Goal: Information Seeking & Learning: Find specific fact

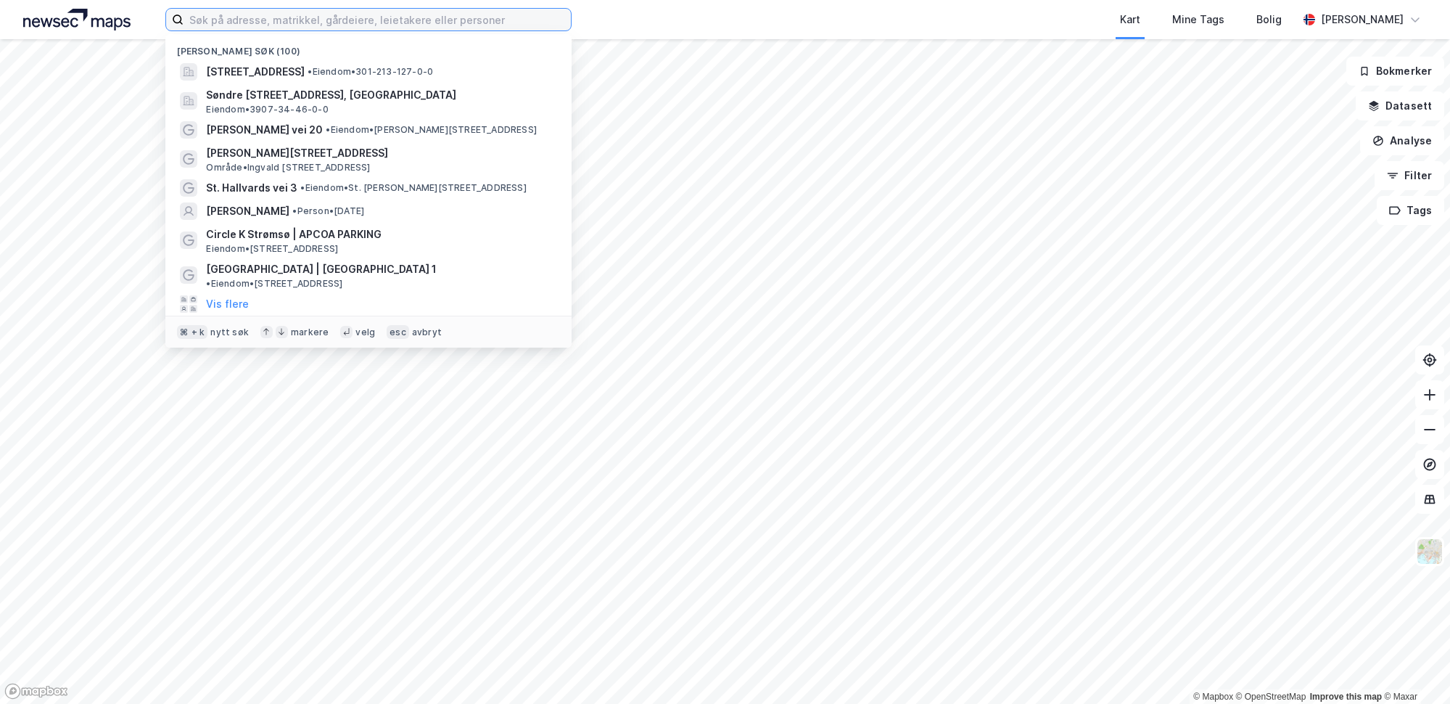
click at [400, 19] on input at bounding box center [377, 20] width 387 height 22
paste input "Hofftunet 17"
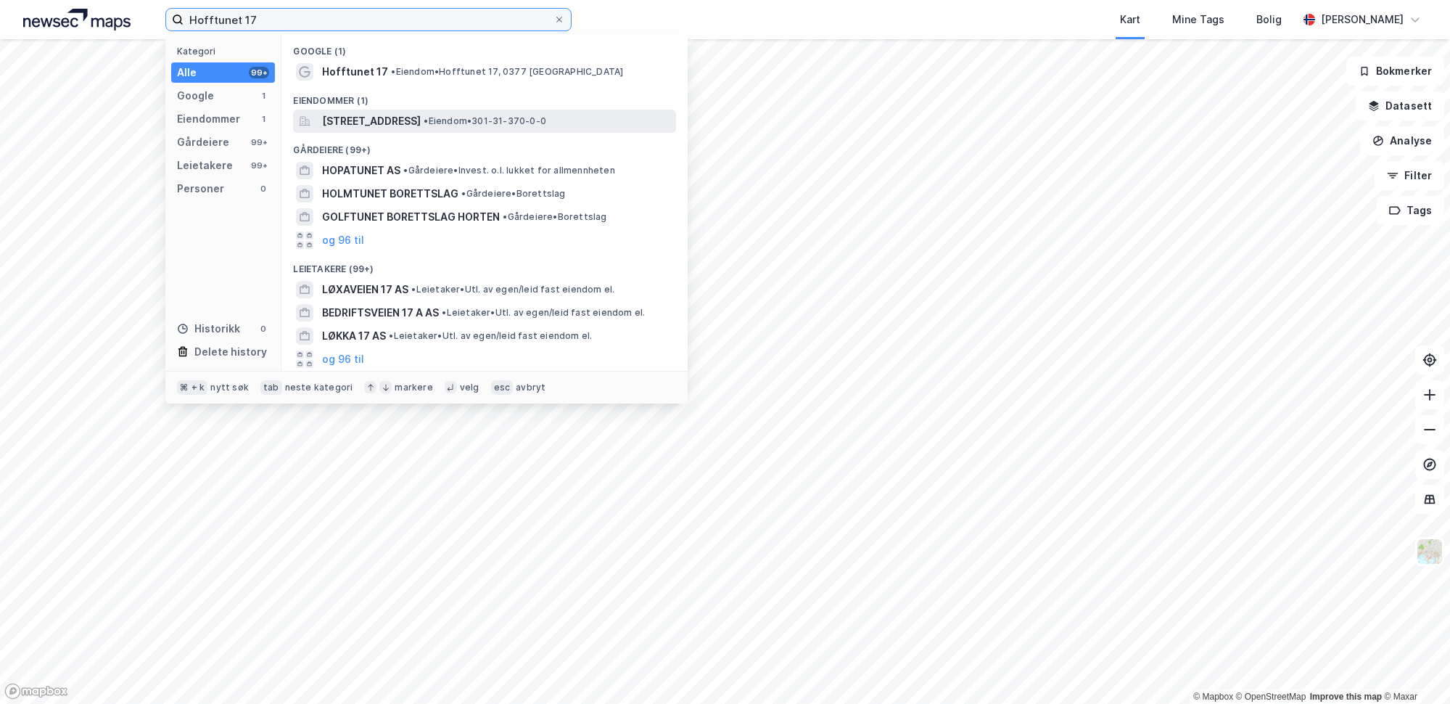
type input "Hofftunet 17"
click at [377, 116] on span "[STREET_ADDRESS]" at bounding box center [371, 120] width 99 height 17
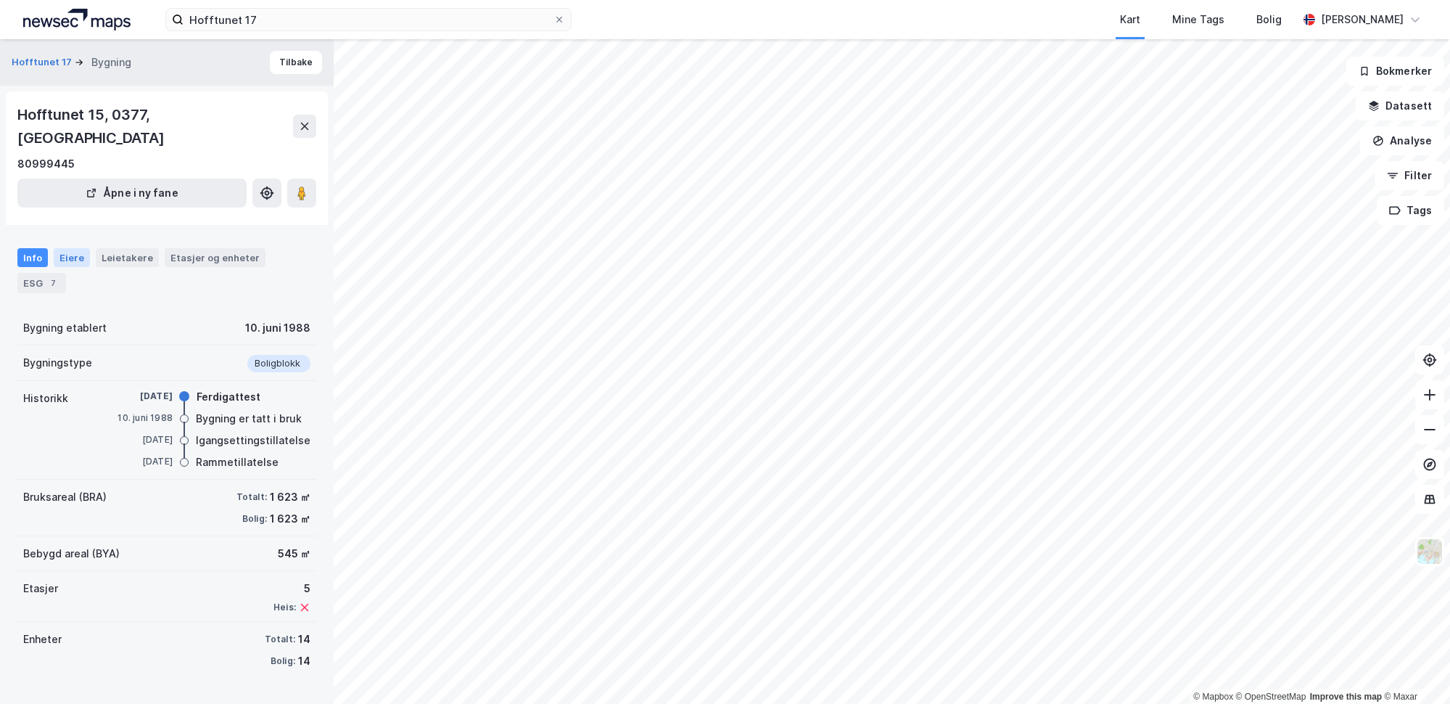
click at [79, 248] on div "Eiere" at bounding box center [72, 257] width 36 height 19
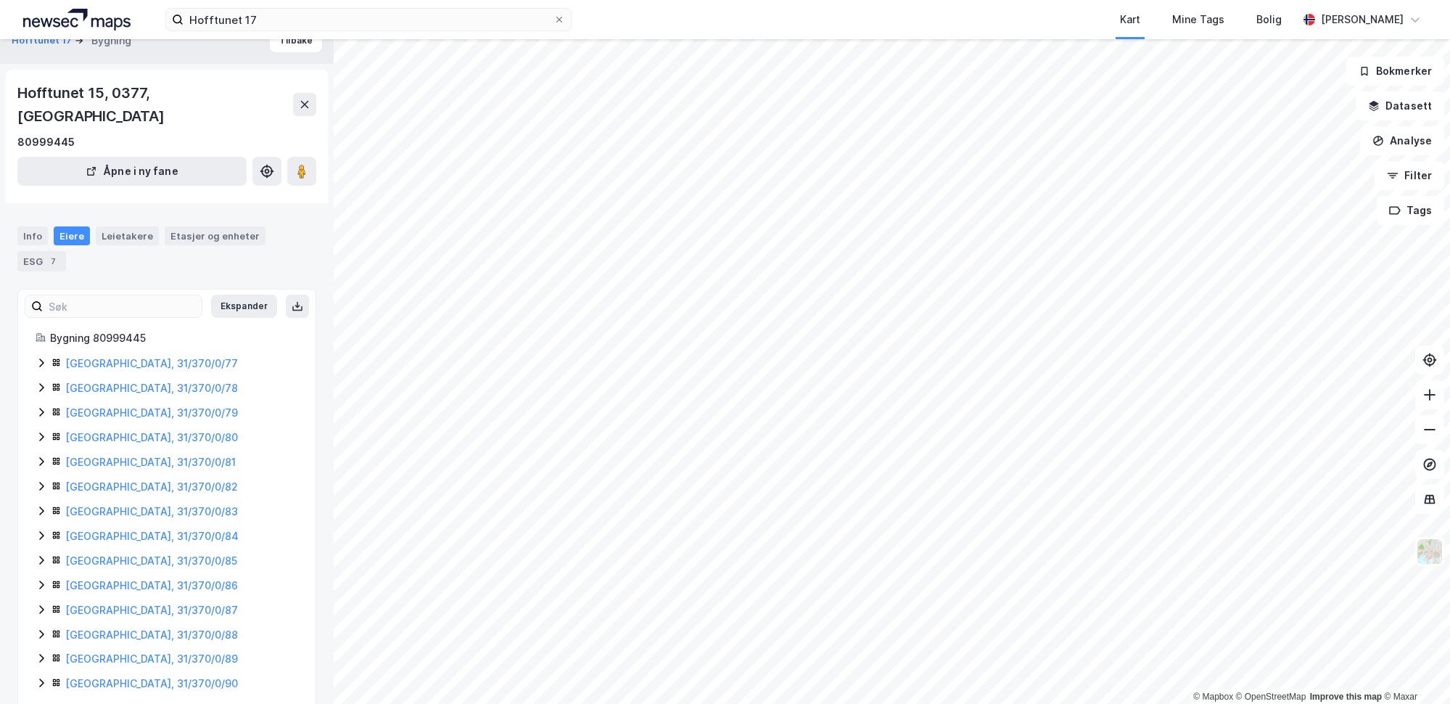
scroll to position [22, 0]
click at [48, 354] on div "[GEOGRAPHIC_DATA], 31/370/0/77" at bounding box center [167, 362] width 263 height 17
click at [207, 406] on link "[PERSON_NAME]" at bounding box center [182, 412] width 83 height 12
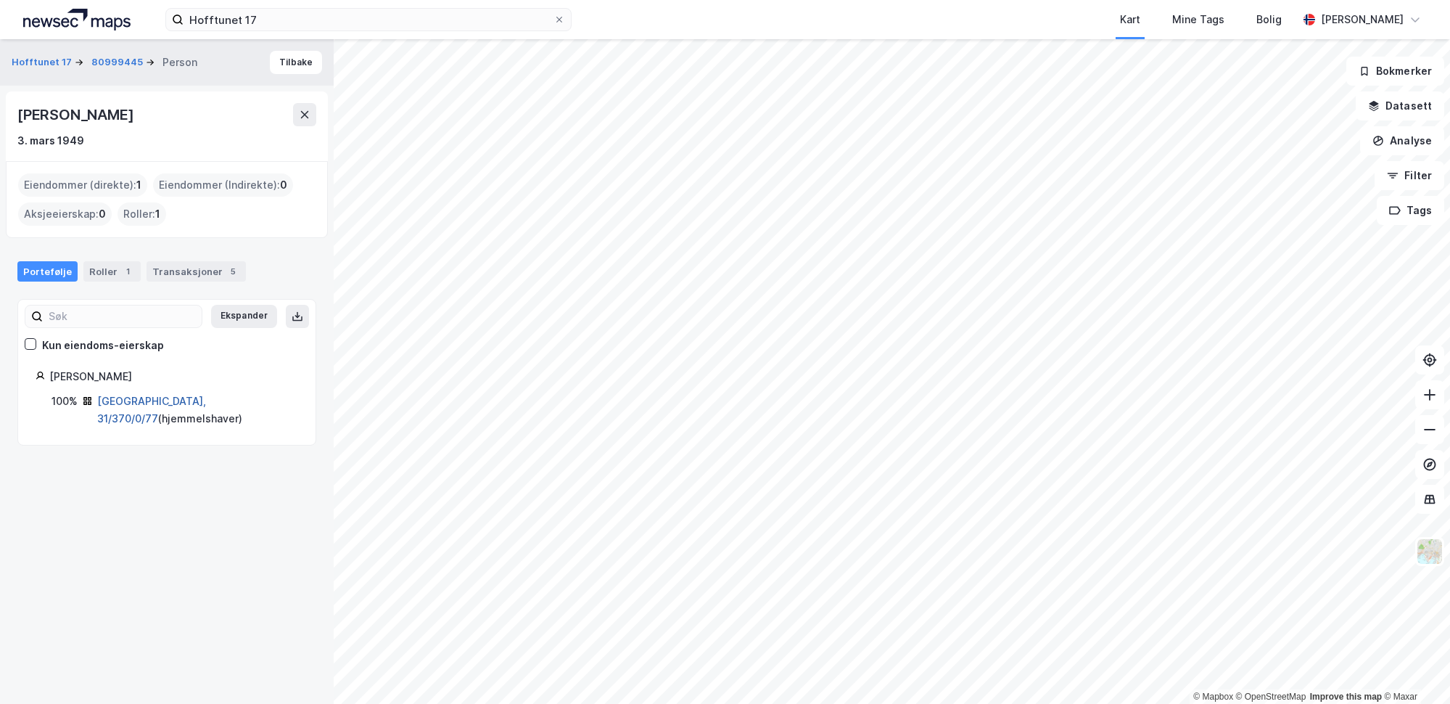
click at [147, 402] on link "[GEOGRAPHIC_DATA], 31/370/0/77" at bounding box center [151, 410] width 109 height 30
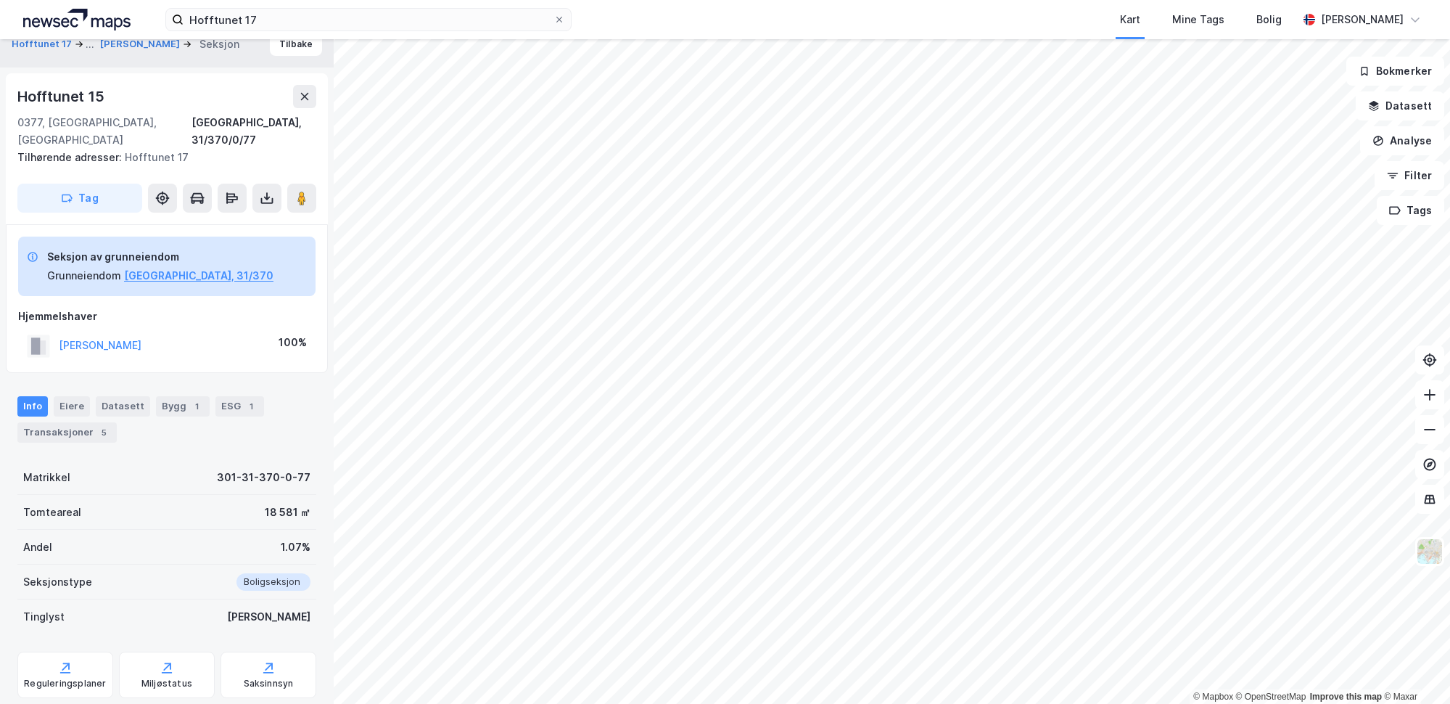
scroll to position [20, 0]
click at [59, 421] on div "Transaksjoner 5" at bounding box center [66, 431] width 99 height 20
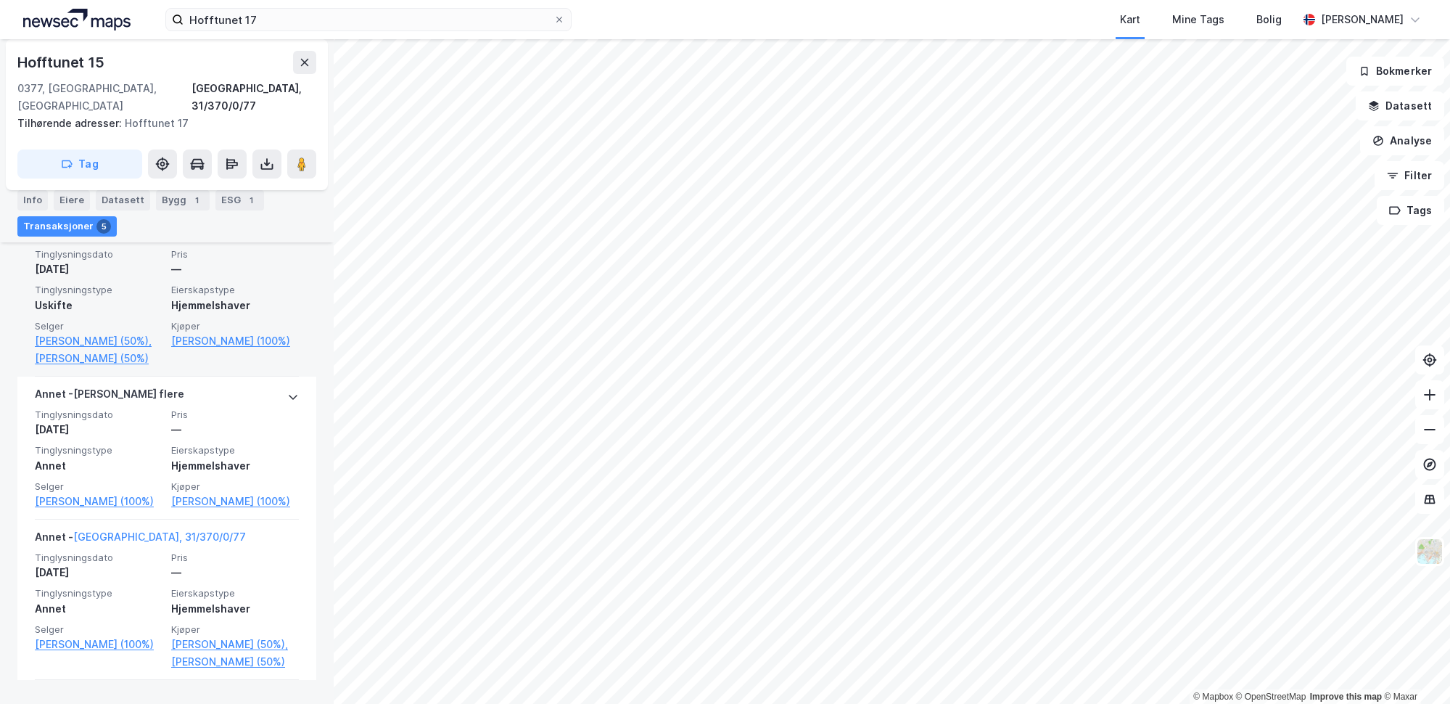
scroll to position [612, 0]
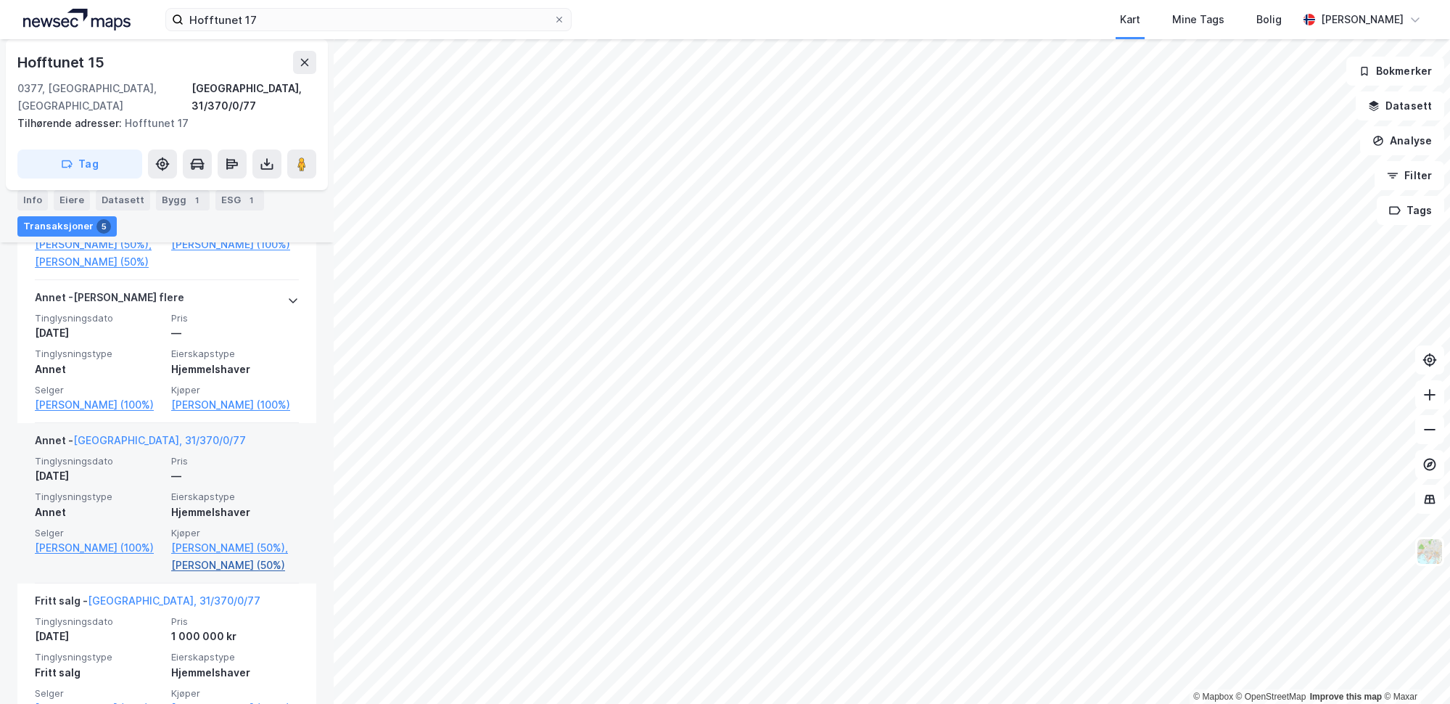
click at [227, 574] on link "[PERSON_NAME] (50%)" at bounding box center [235, 564] width 128 height 17
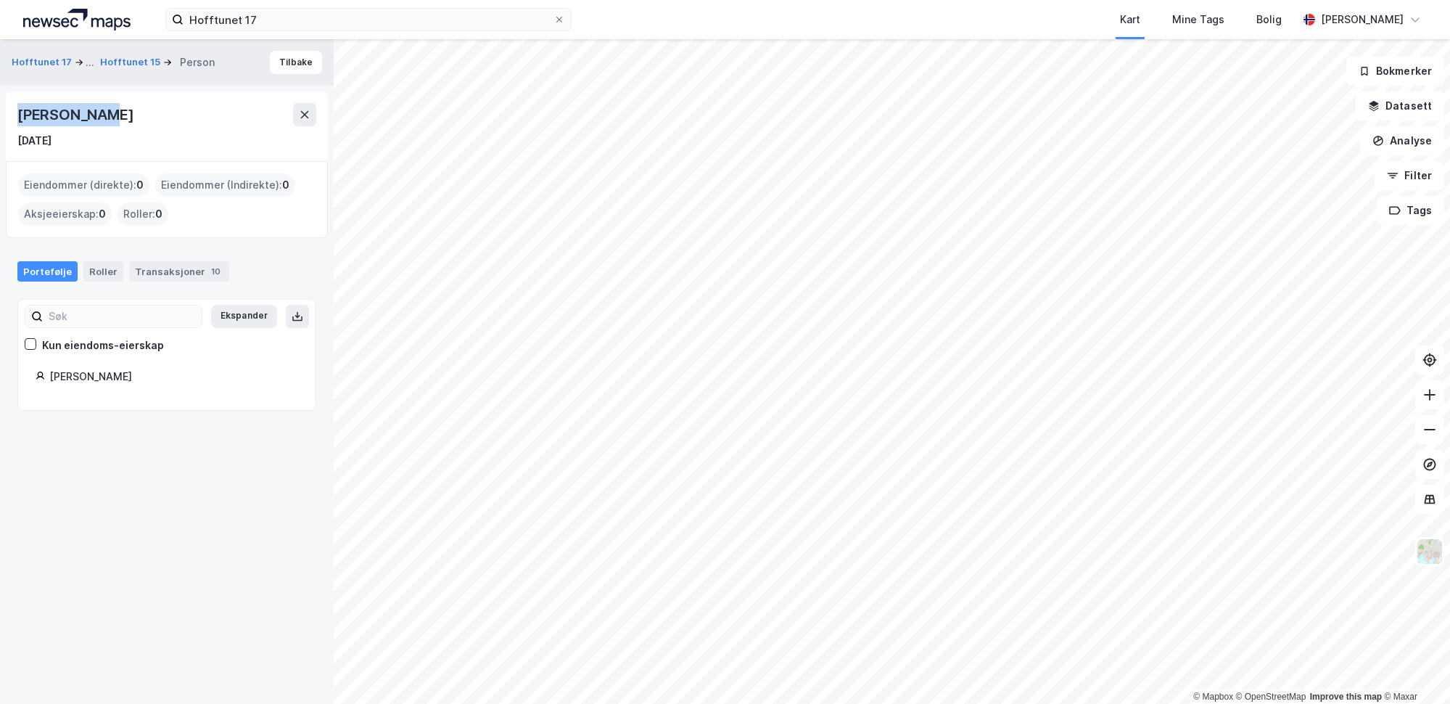
drag, startPoint x: 96, startPoint y: 117, endPoint x: 8, endPoint y: 116, distance: 87.8
click at [8, 116] on div "[PERSON_NAME] [DATE]" at bounding box center [167, 126] width 322 height 70
copy div "[PERSON_NAME]"
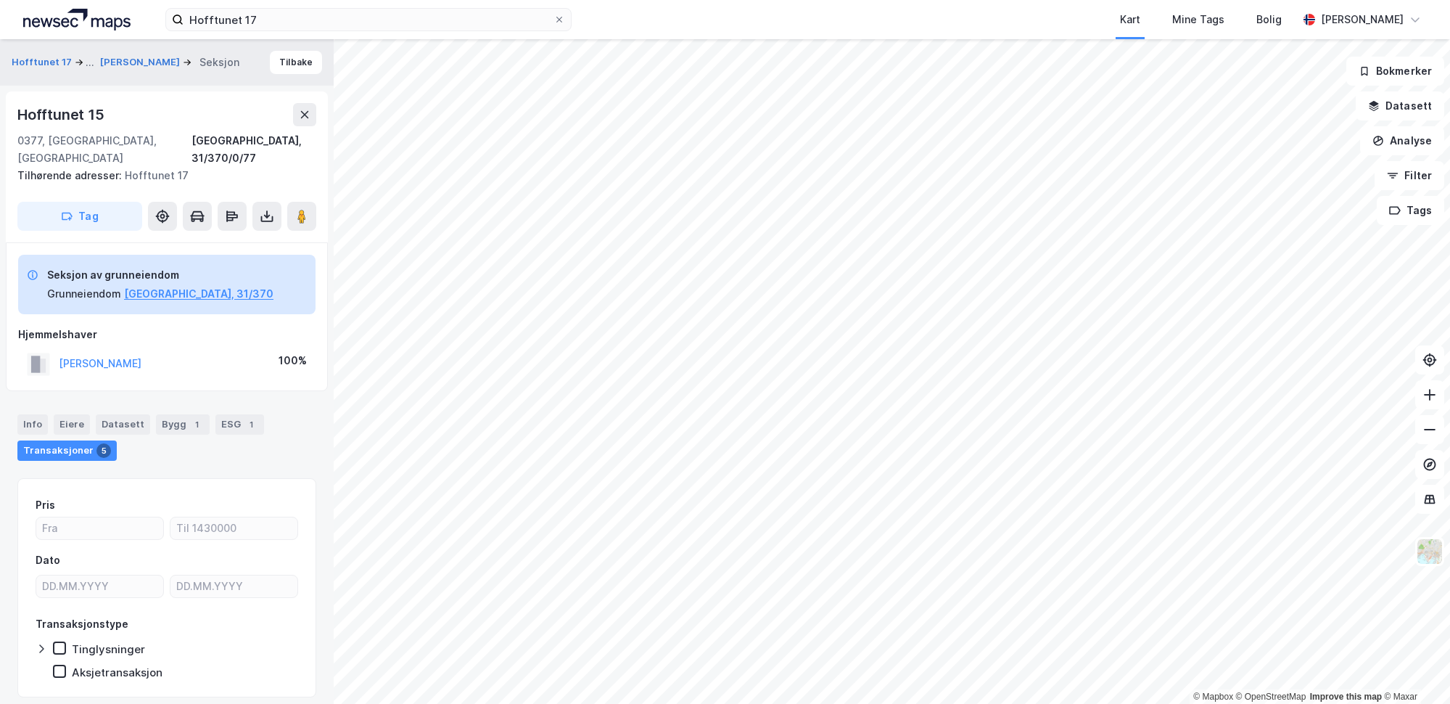
scroll to position [28, 0]
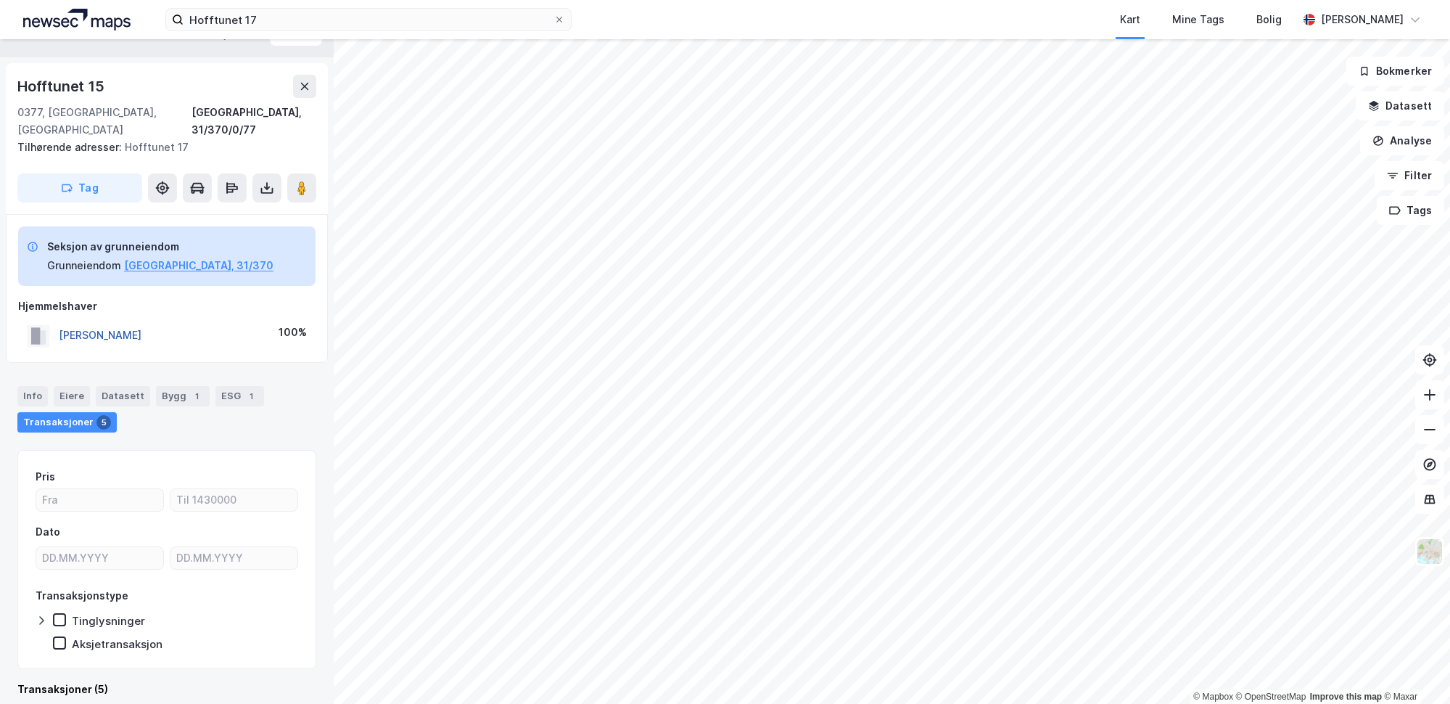
drag, startPoint x: 190, startPoint y: 322, endPoint x: 59, endPoint y: 319, distance: 131.3
click at [59, 321] on div "[PERSON_NAME] 100%" at bounding box center [166, 336] width 297 height 30
copy button "[PERSON_NAME]"
click at [133, 257] on button "[GEOGRAPHIC_DATA], 31/370" at bounding box center [198, 265] width 149 height 17
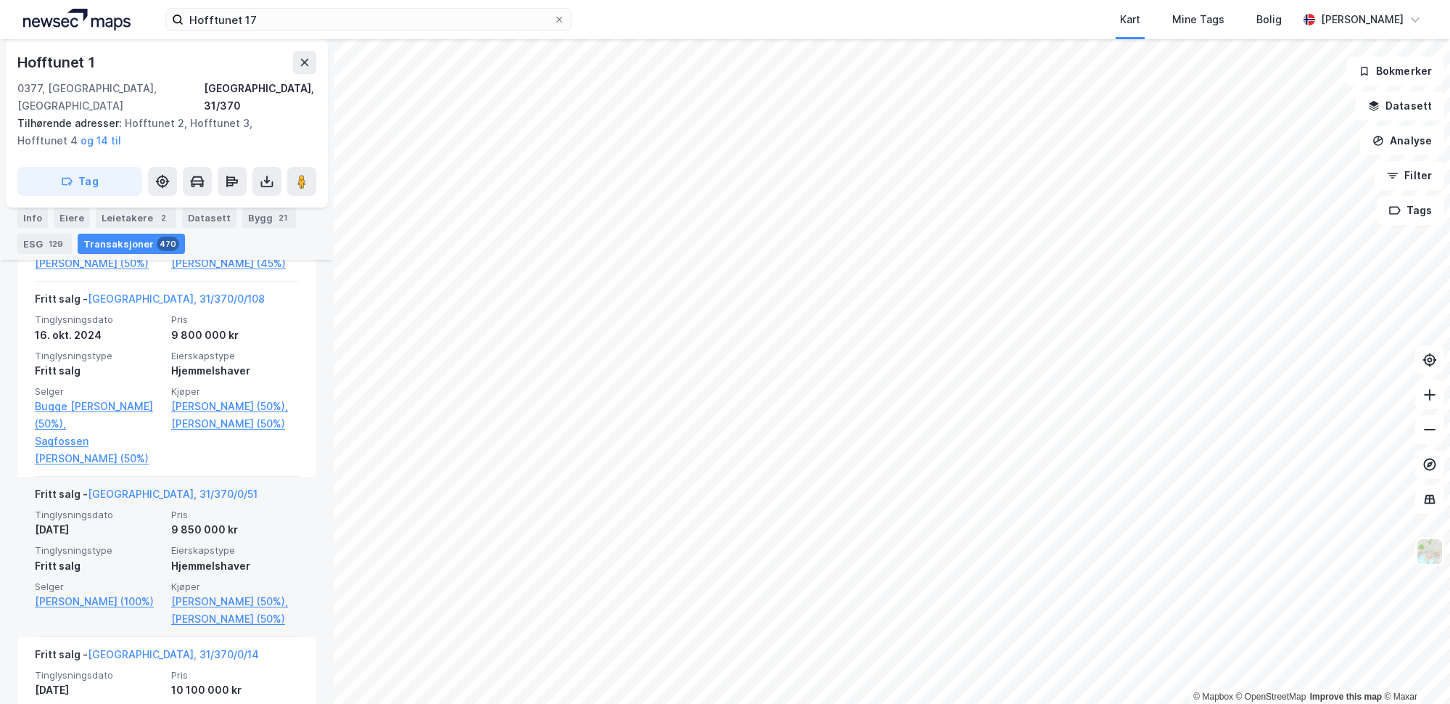
scroll to position [2061, 0]
